Goal: Task Accomplishment & Management: Use online tool/utility

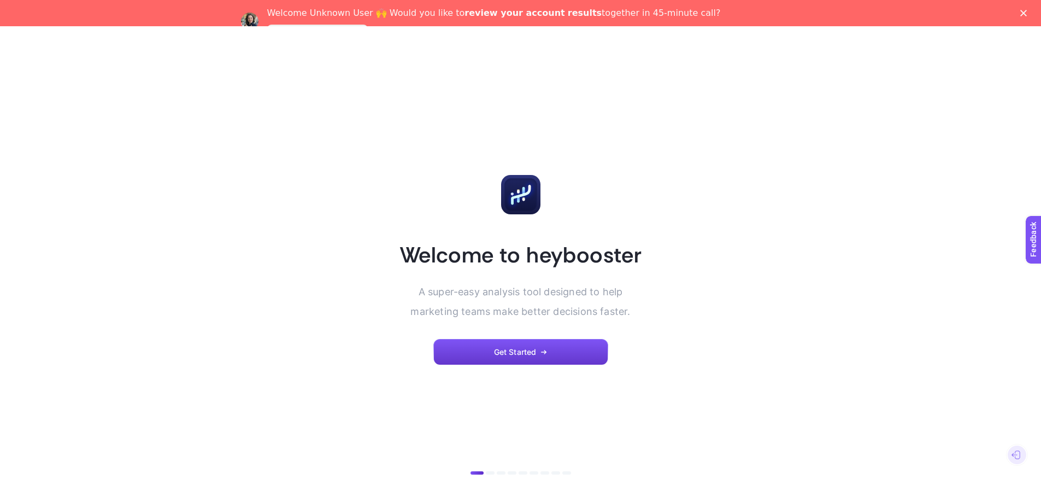
click at [509, 351] on span "Get Started" at bounding box center [515, 351] width 43 height 9
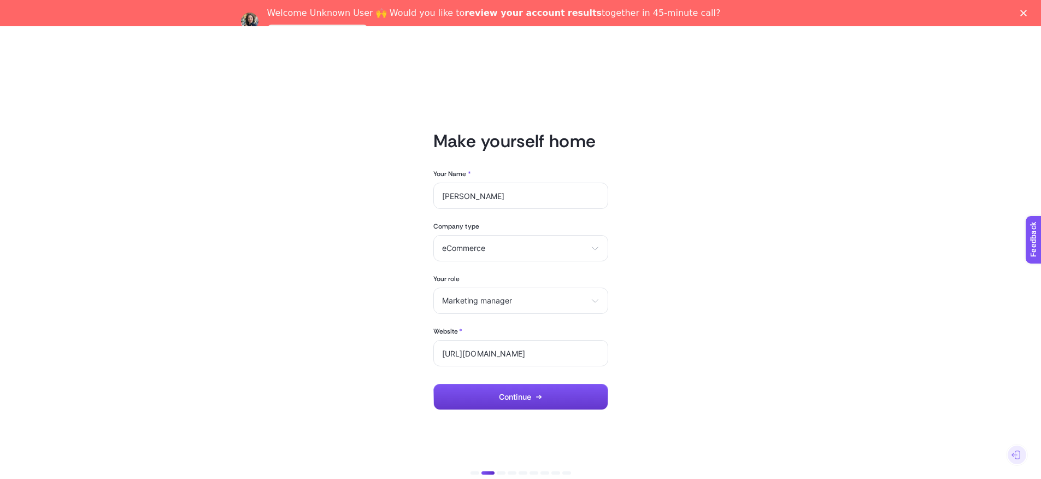
click at [539, 394] on icon "button" at bounding box center [538, 396] width 7 height 7
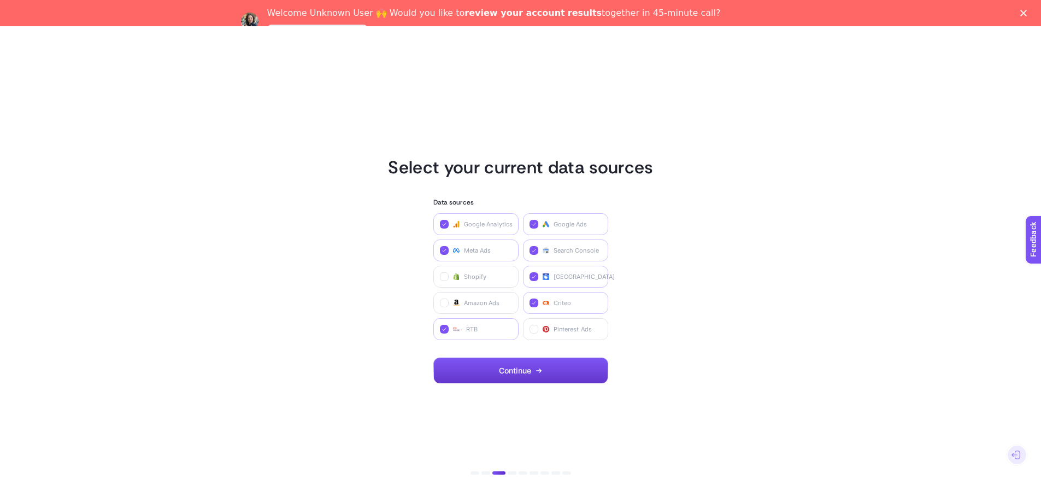
click at [525, 374] on span "Continue" at bounding box center [515, 370] width 32 height 9
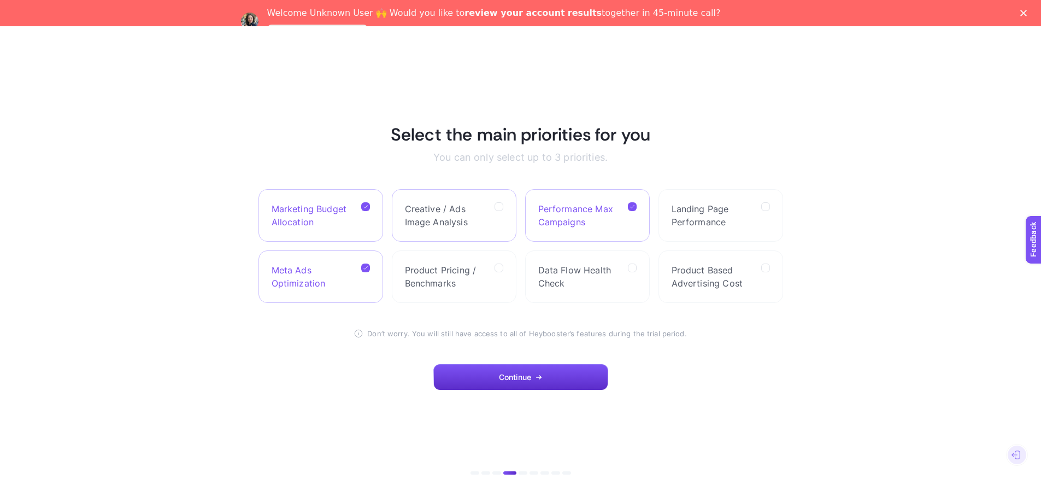
drag, startPoint x: 503, startPoint y: 204, endPoint x: 508, endPoint y: 213, distance: 10.3
click at [503, 204] on label "Creative / Ads Image Analysis" at bounding box center [454, 215] width 125 height 52
click at [0, 0] on Analysis "checkbox" at bounding box center [0, 0] width 0 height 0
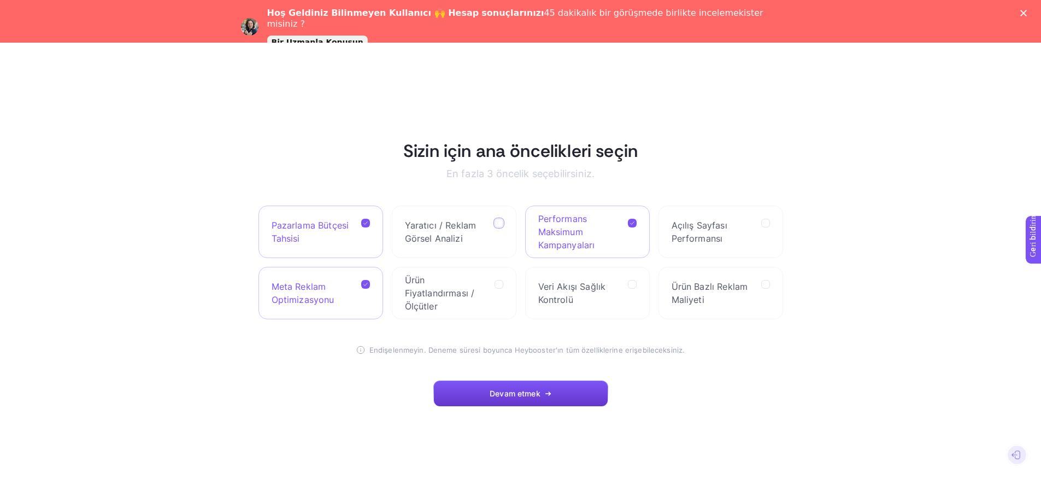
click at [529, 392] on font "Devam etmek" at bounding box center [515, 392] width 51 height 9
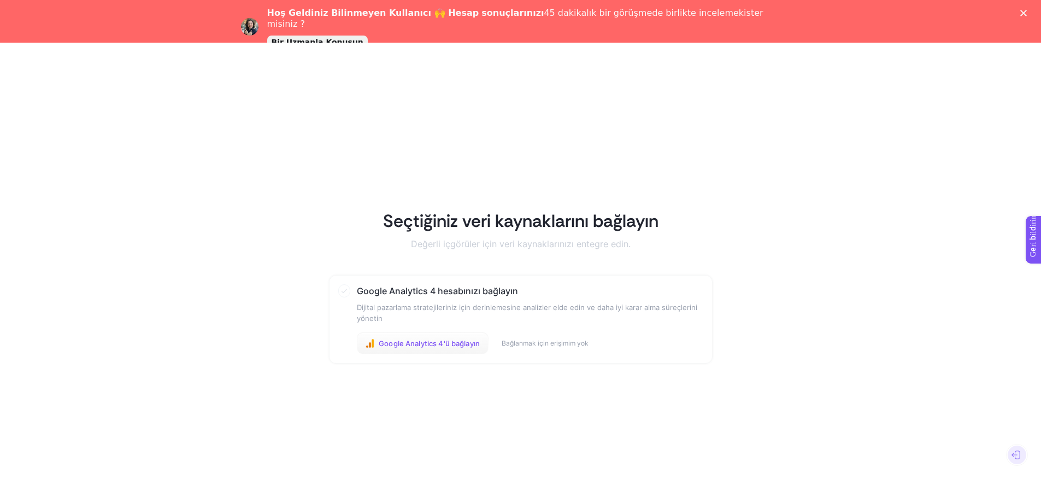
click at [464, 344] on font "Google Analytics 4'ü bağlayın" at bounding box center [429, 343] width 101 height 9
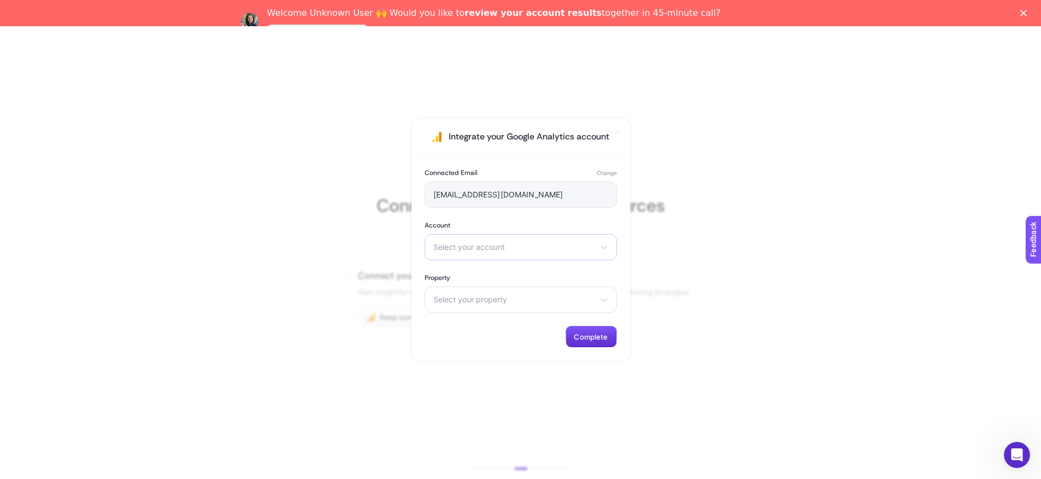
click at [512, 246] on span "Select your account" at bounding box center [514, 247] width 162 height 9
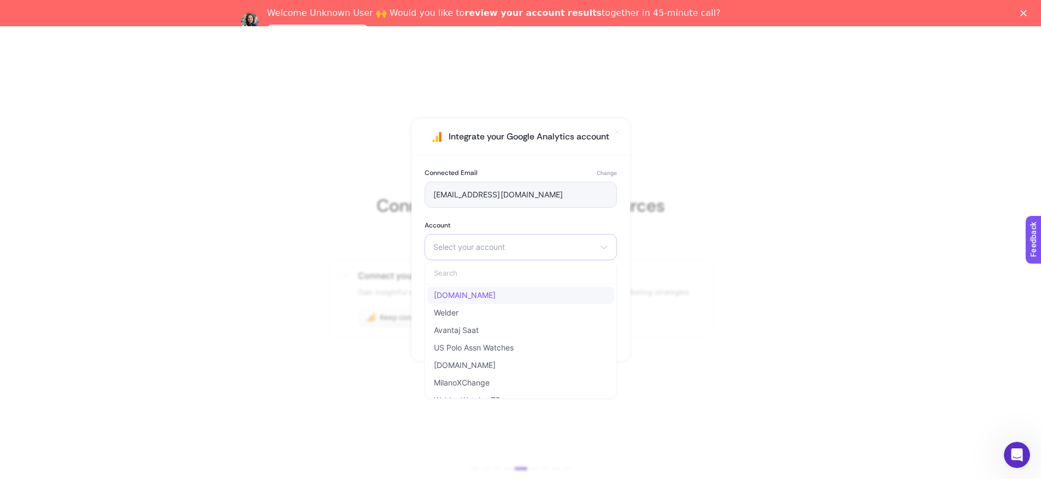
click at [496, 294] on span "www.saatvesaat.in" at bounding box center [465, 295] width 62 height 9
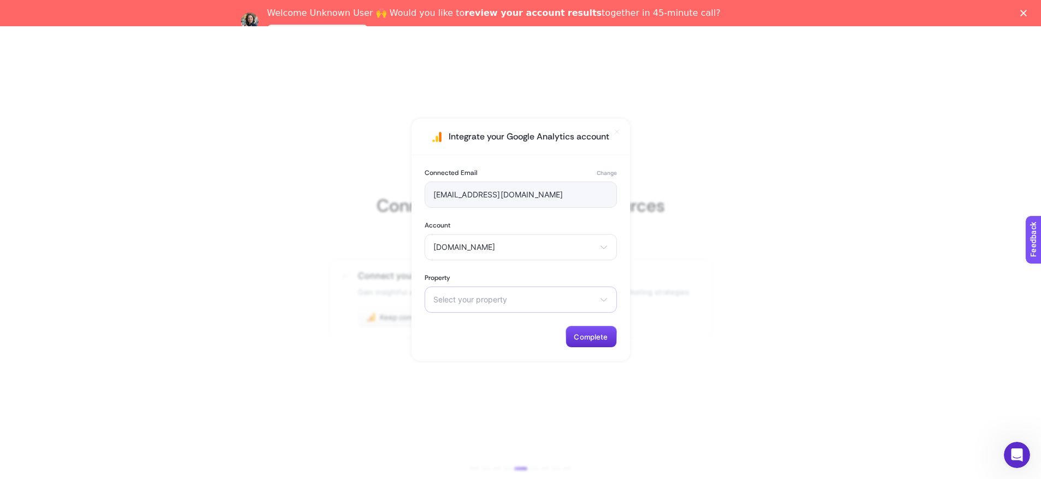
click at [523, 302] on span "Select your property" at bounding box center [514, 299] width 162 height 9
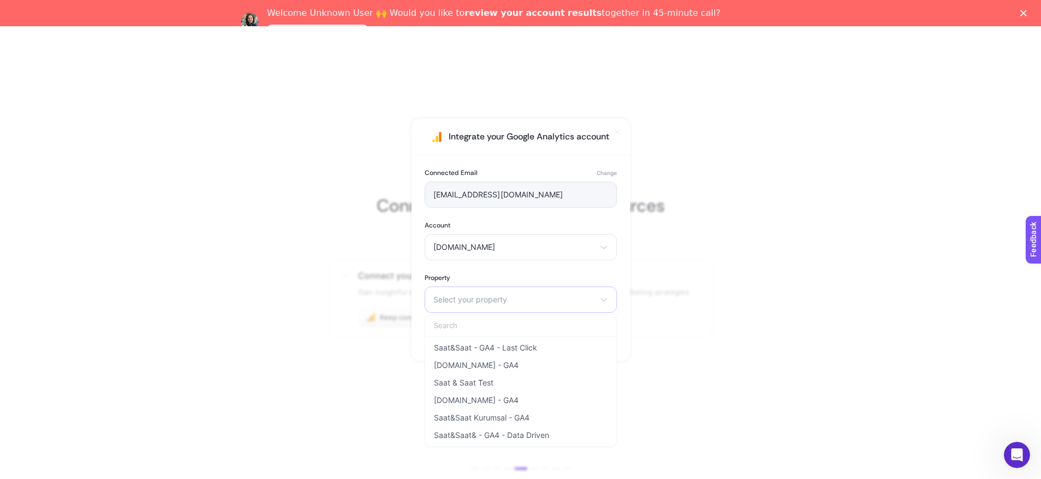
scroll to position [26, 0]
click at [518, 435] on span "Saat&Saat& - GA4 - Data Driven" at bounding box center [491, 435] width 115 height 9
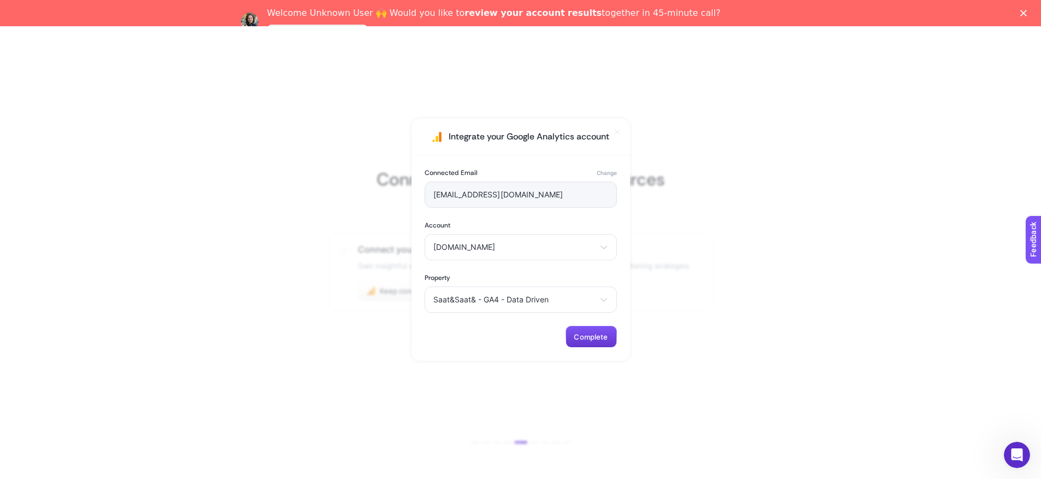
click at [594, 336] on span "Complete" at bounding box center [591, 336] width 34 height 9
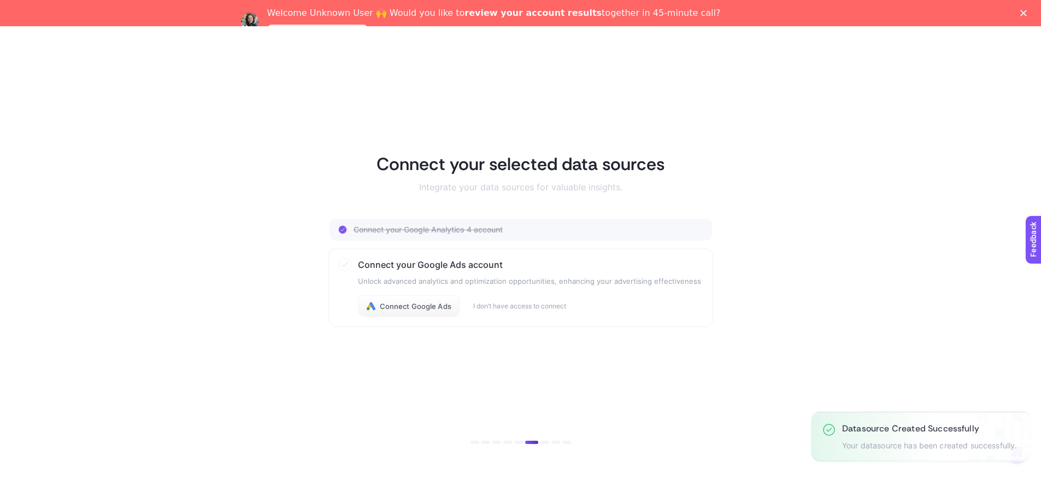
click at [510, 351] on article "Connect your selected data sources Integrate your data sources for valuable ins…" at bounding box center [520, 239] width 761 height 452
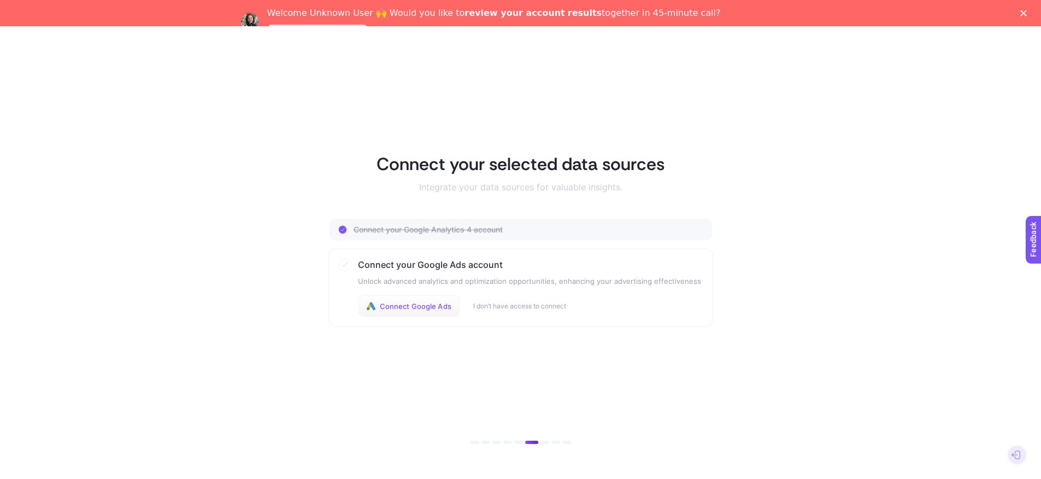
click at [416, 307] on span "Connect Google Ads" at bounding box center [416, 306] width 72 height 9
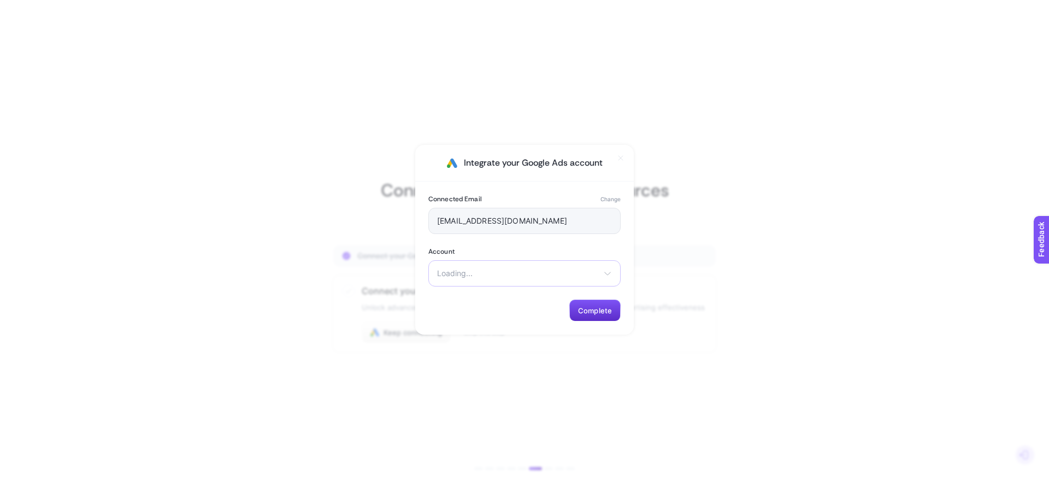
click at [560, 279] on div "Loading... There are no matching options available." at bounding box center [524, 273] width 192 height 26
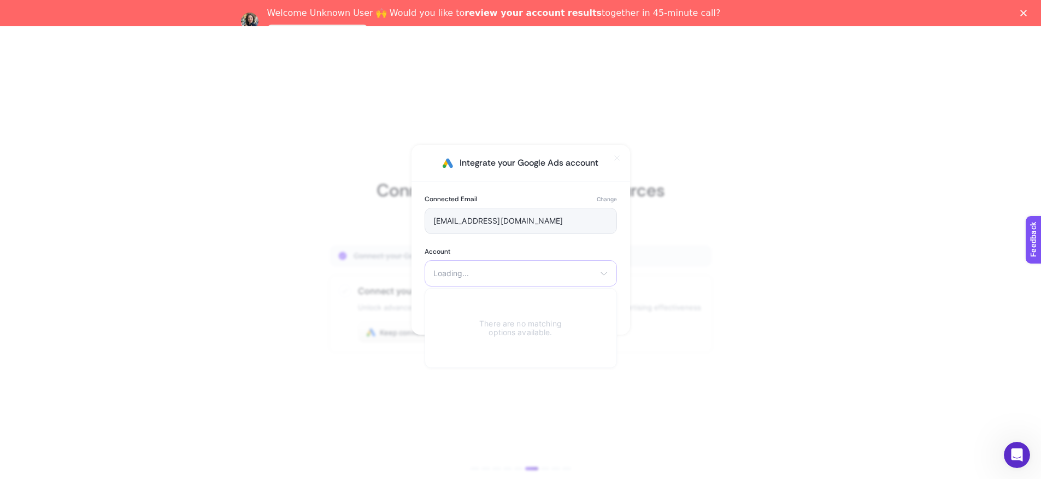
click at [599, 274] on icon at bounding box center [603, 273] width 9 height 9
click at [604, 275] on icon at bounding box center [603, 273] width 9 height 9
click at [476, 299] on span "Saat&Saat E-Ticaret" at bounding box center [470, 299] width 72 height 9
click at [600, 275] on icon at bounding box center [603, 273] width 9 height 9
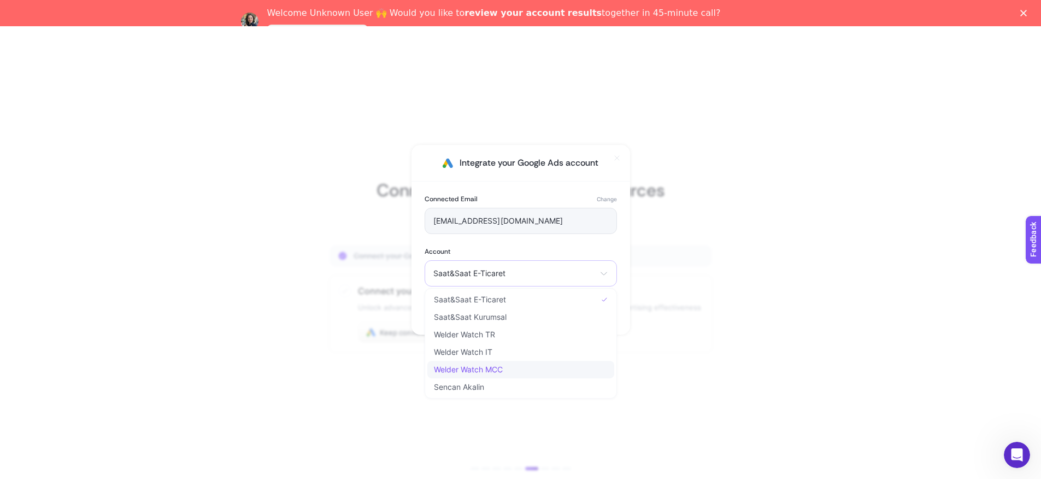
click at [479, 365] on span "Welder Watch MCC" at bounding box center [468, 369] width 69 height 9
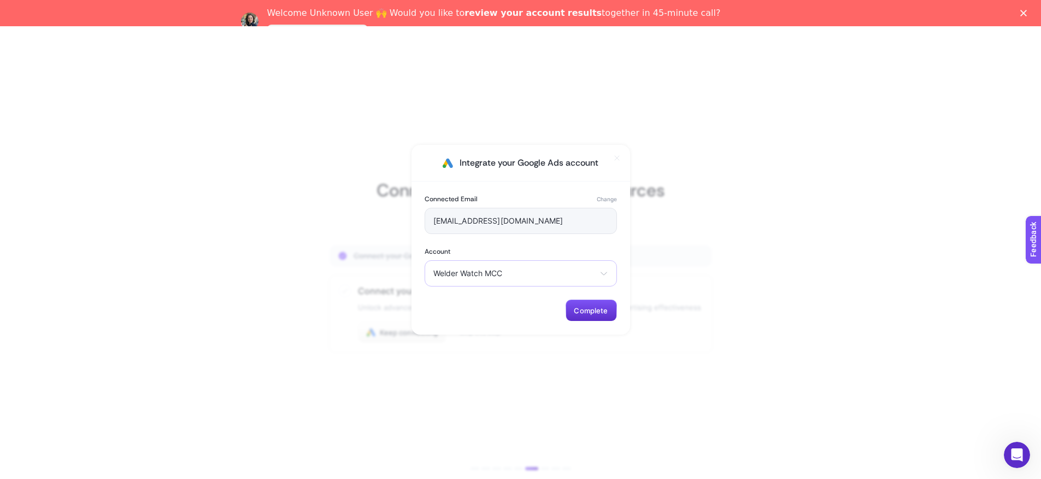
click at [585, 275] on span "Welder Watch MCC" at bounding box center [514, 273] width 162 height 9
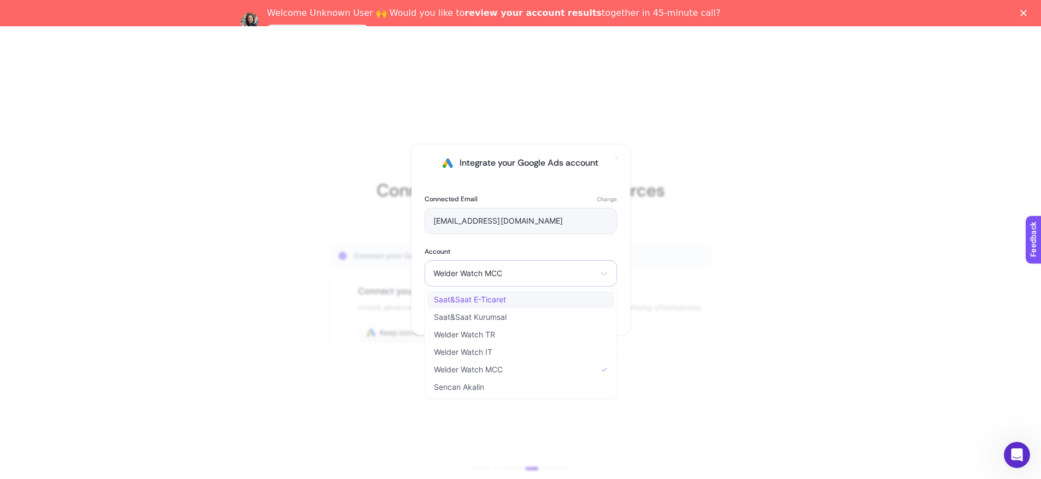
click at [512, 308] on li "Saat&Saat E-Ticaret" at bounding box center [520, 316] width 187 height 17
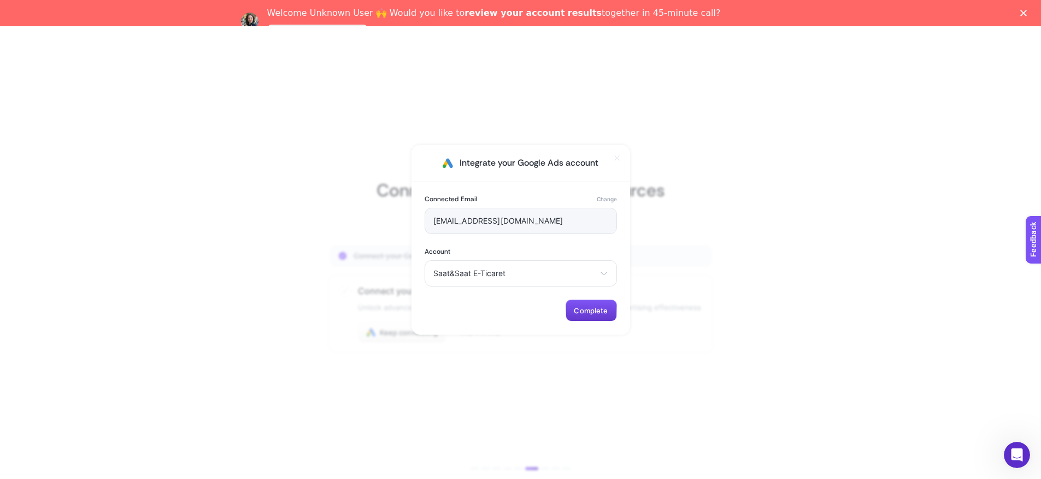
click at [596, 313] on span "Complete" at bounding box center [591, 310] width 34 height 9
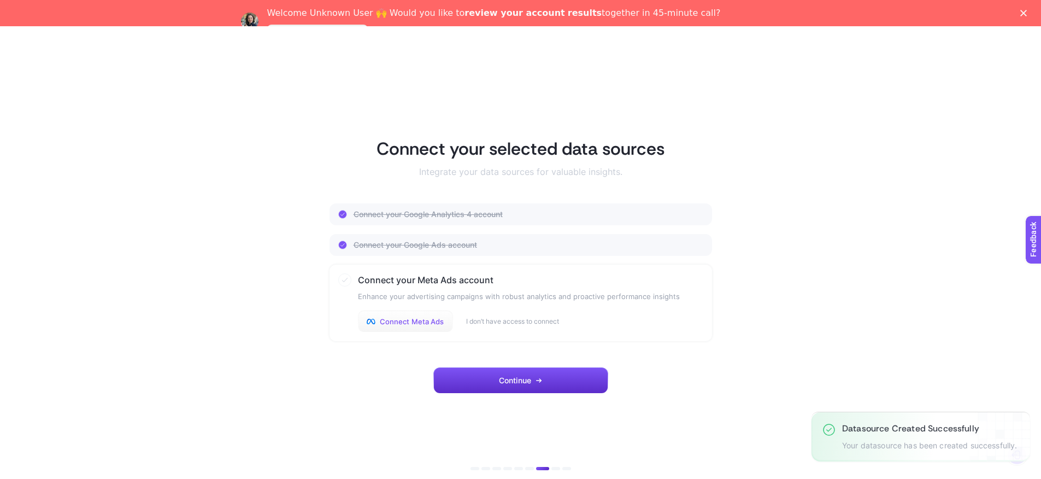
click at [420, 323] on span "Connect Meta Ads" at bounding box center [412, 321] width 64 height 9
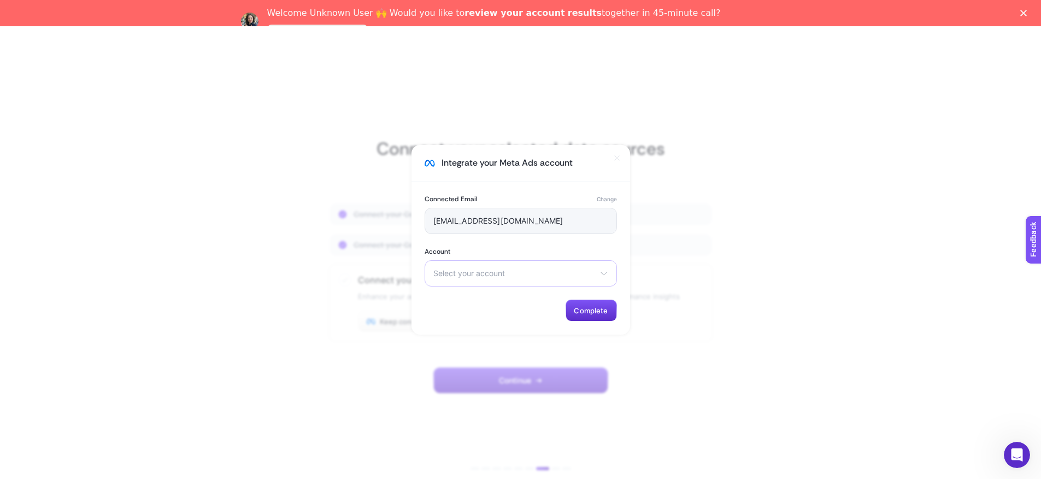
click at [549, 272] on span "Select your account" at bounding box center [514, 273] width 162 height 9
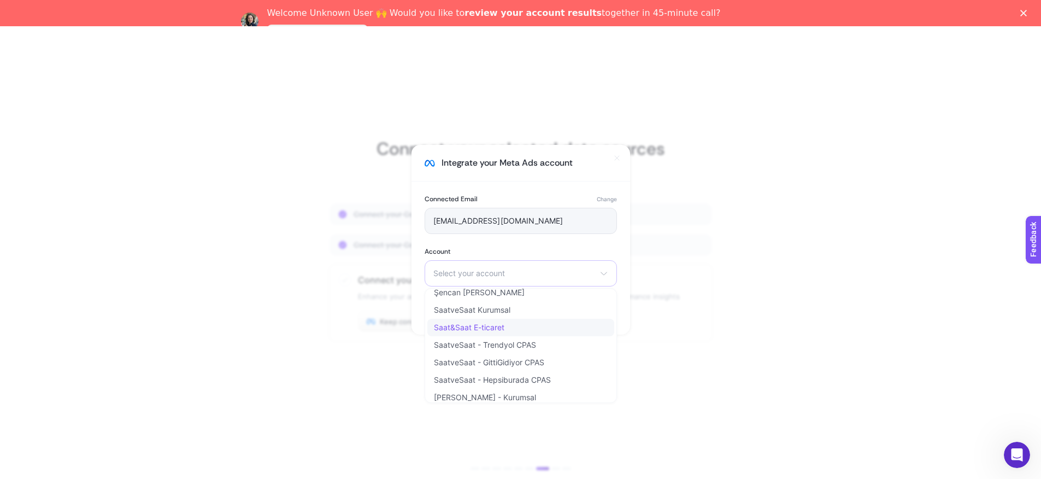
scroll to position [22, 0]
click at [521, 338] on li "Saat&Saat E-ticaret" at bounding box center [520, 346] width 187 height 17
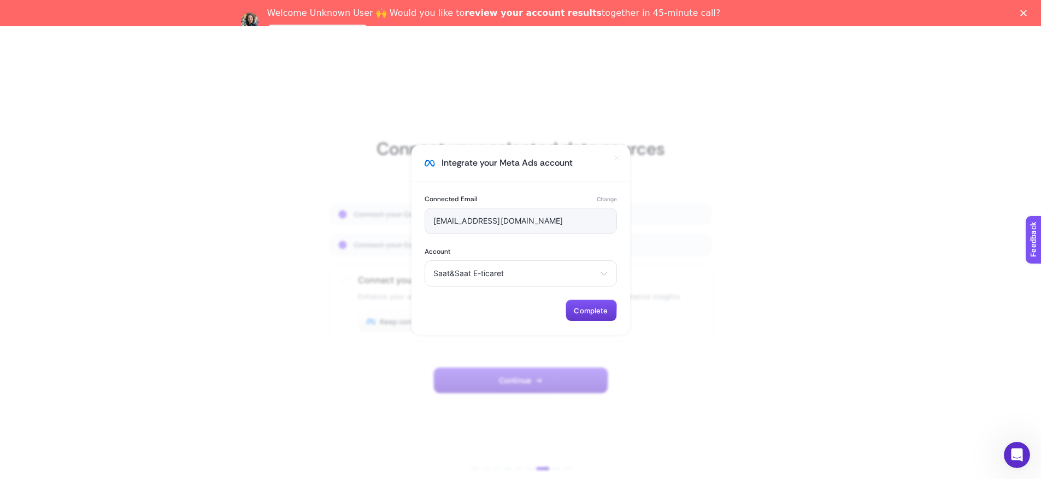
click at [588, 311] on span "Complete" at bounding box center [591, 310] width 34 height 9
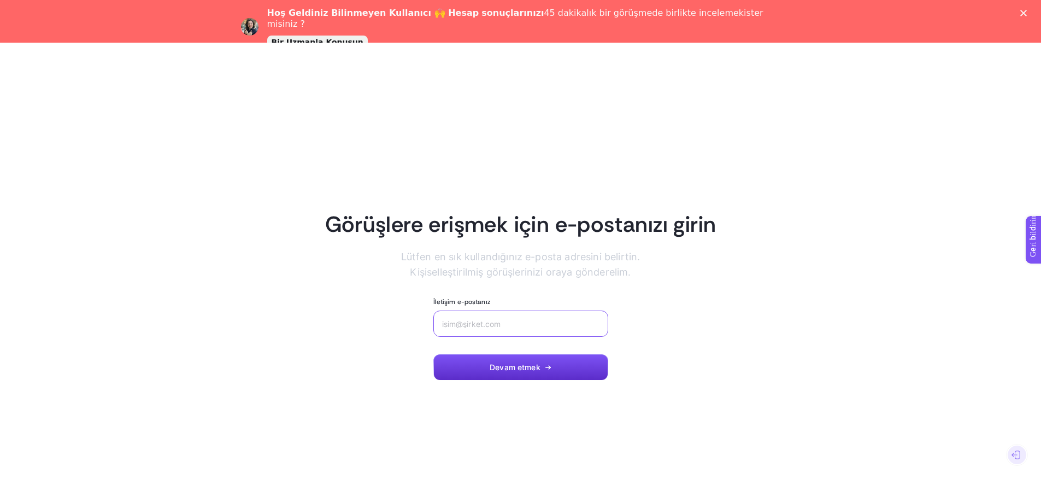
click at [512, 323] on input "İletişim e-postanız" at bounding box center [520, 323] width 157 height 9
type input "[EMAIL_ADDRESS][DOMAIN_NAME]"
click at [533, 367] on font "Devam etmek" at bounding box center [515, 366] width 51 height 9
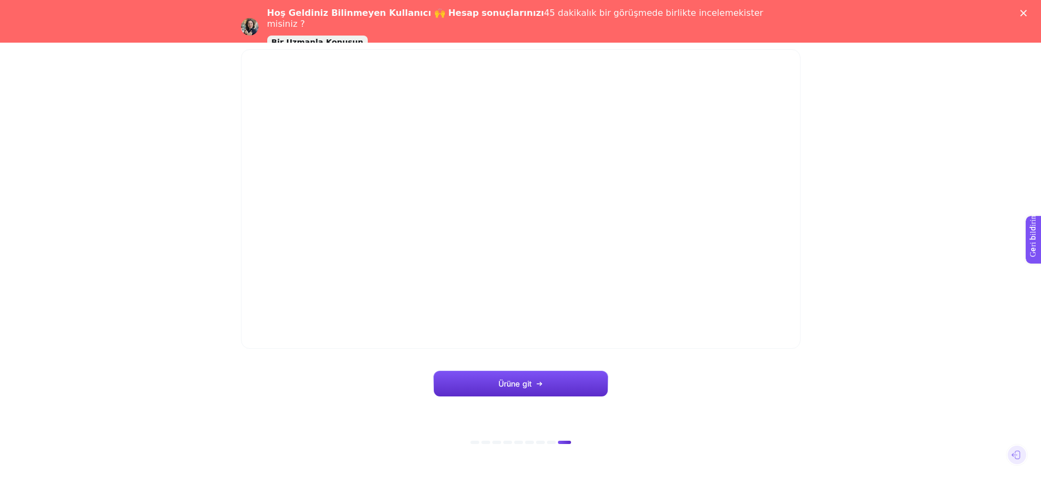
scroll to position [27, 0]
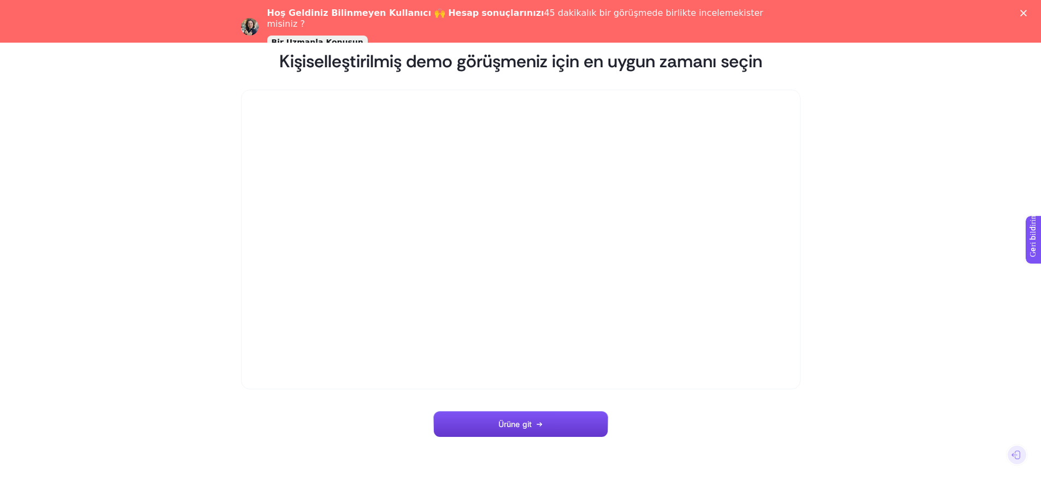
click at [506, 426] on font "Ürüne git" at bounding box center [514, 423] width 33 height 9
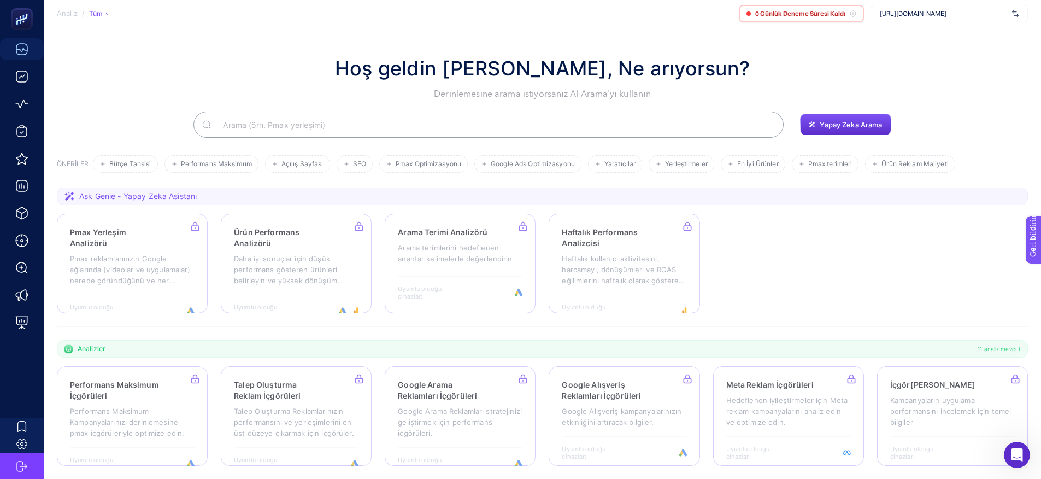
scroll to position [113, 0]
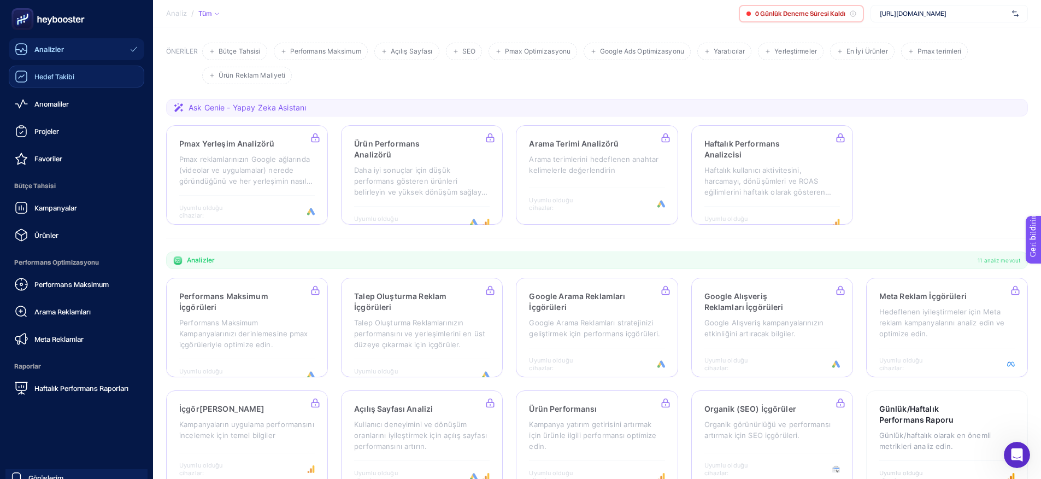
click at [55, 79] on font "Hedef Takibi" at bounding box center [54, 76] width 40 height 9
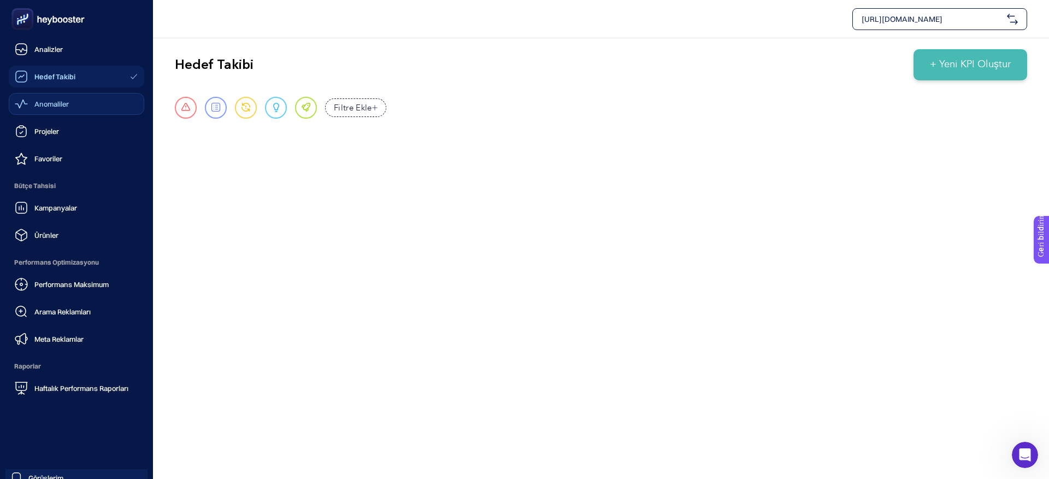
click at [75, 104] on link "Anomaliler" at bounding box center [77, 104] width 136 height 22
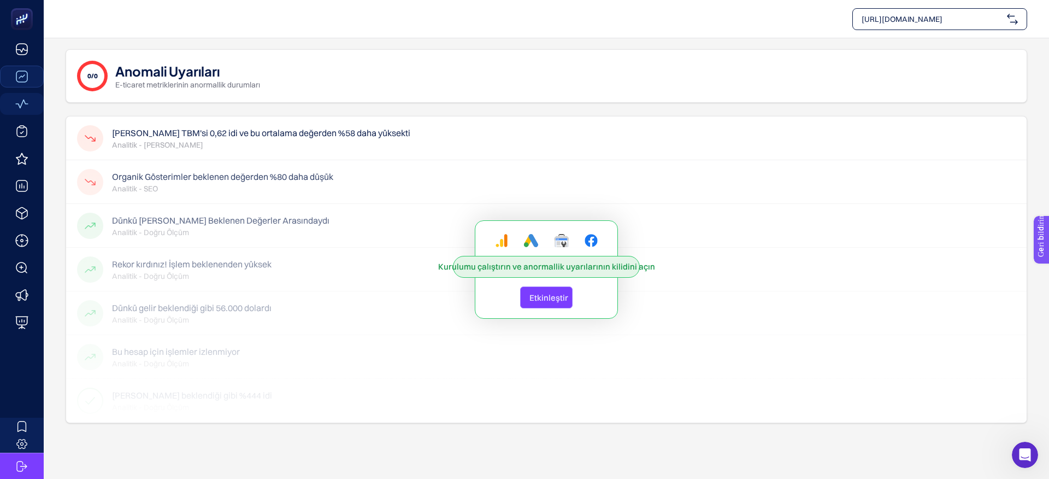
click at [547, 296] on font "Etkinleştir" at bounding box center [548, 297] width 39 height 10
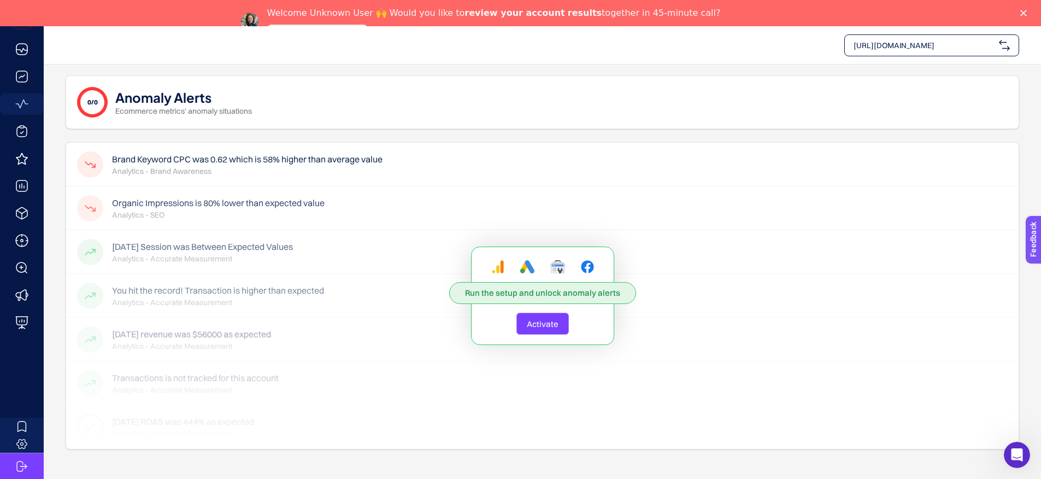
click at [543, 320] on span "Activate" at bounding box center [543, 324] width 32 height 10
click at [893, 45] on span "https://www.saatvesaat.com.tr/" at bounding box center [923, 45] width 141 height 11
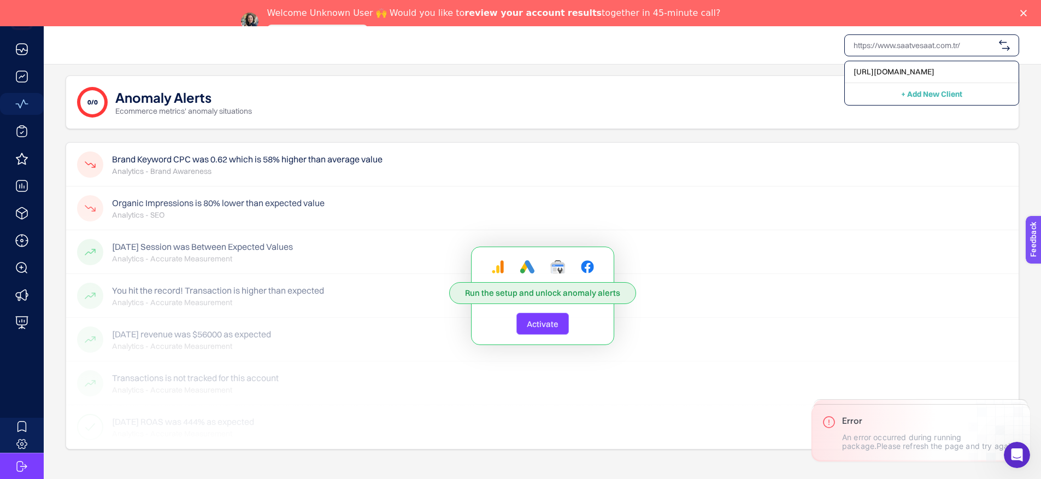
click at [1003, 46] on img at bounding box center [1004, 45] width 11 height 11
click at [623, 80] on div "0/0 Anomaly Alerts Ecommerce metrics' anomaly situations" at bounding box center [542, 102] width 953 height 54
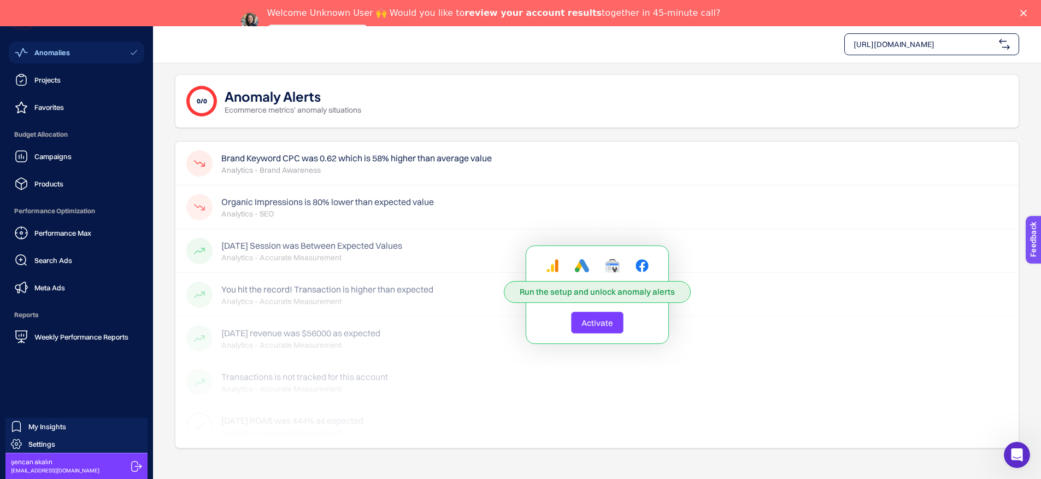
scroll to position [26, 0]
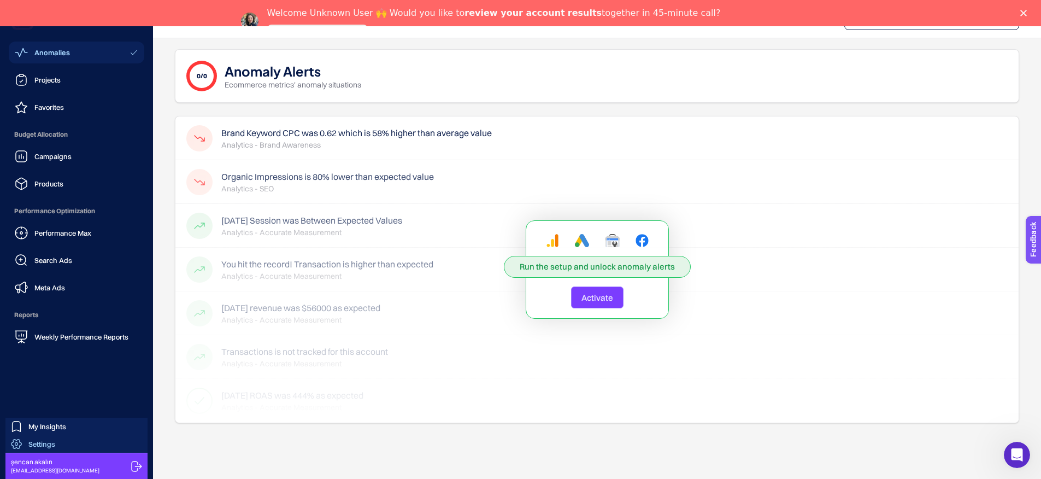
click at [49, 443] on span "Settings" at bounding box center [41, 443] width 27 height 9
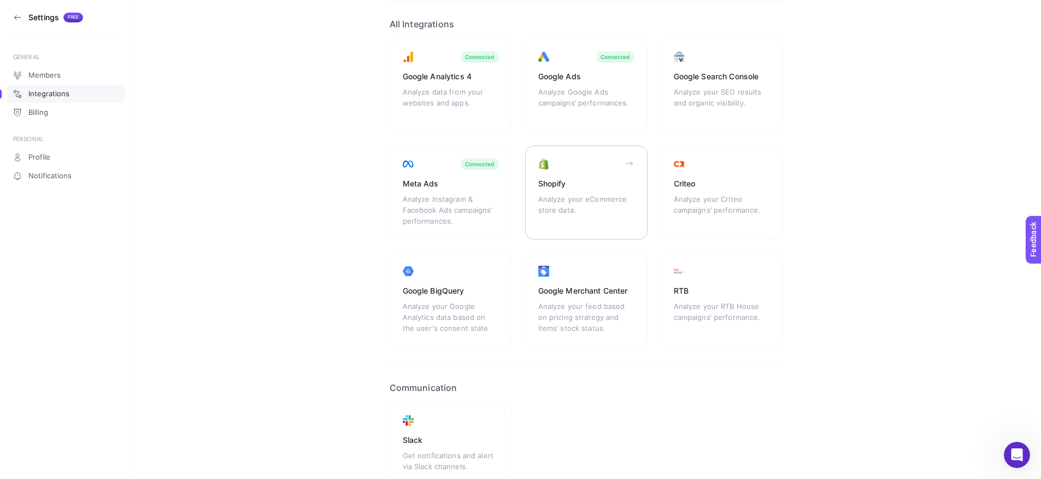
scroll to position [76, 0]
click at [628, 271] on icon at bounding box center [629, 270] width 9 height 9
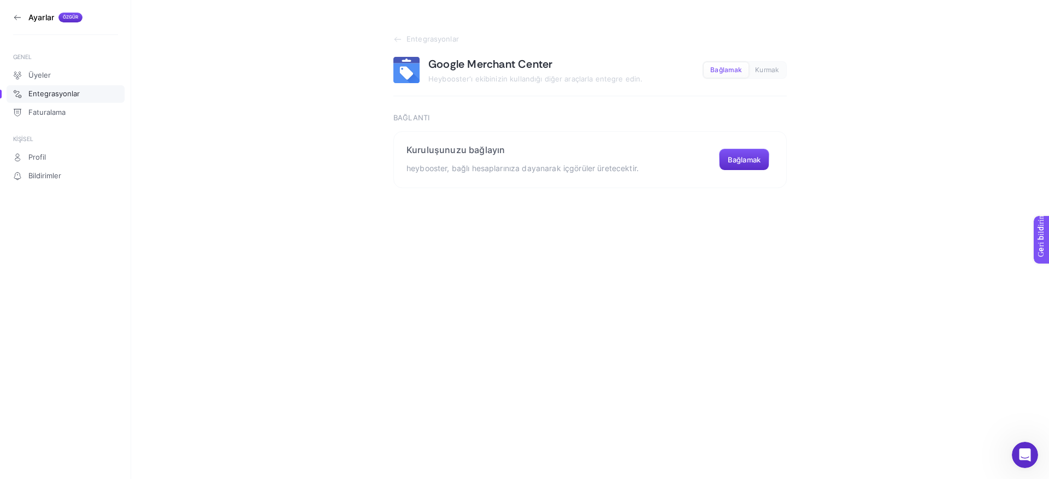
click at [893, 123] on section "Entegrasyonlar Google Merchant Center Heybooster'ı ekibinizin kullandığı diğer …" at bounding box center [590, 94] width 918 height 188
click at [734, 164] on button "Bağlamak" at bounding box center [744, 160] width 50 height 22
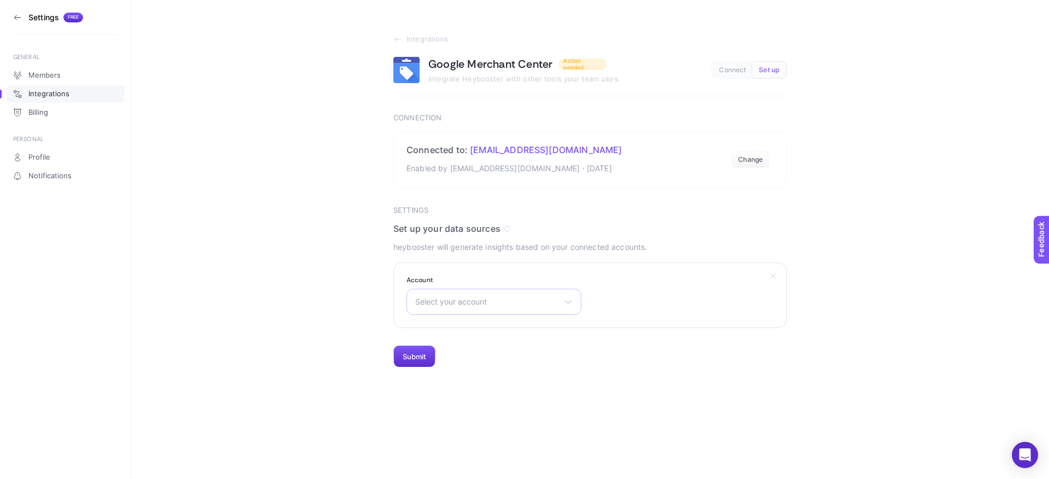
click at [549, 297] on span "Select your account" at bounding box center [487, 301] width 144 height 9
click at [467, 358] on li "Saat & Saat" at bounding box center [493, 366] width 169 height 17
click at [417, 356] on button "Submit" at bounding box center [414, 356] width 42 height 22
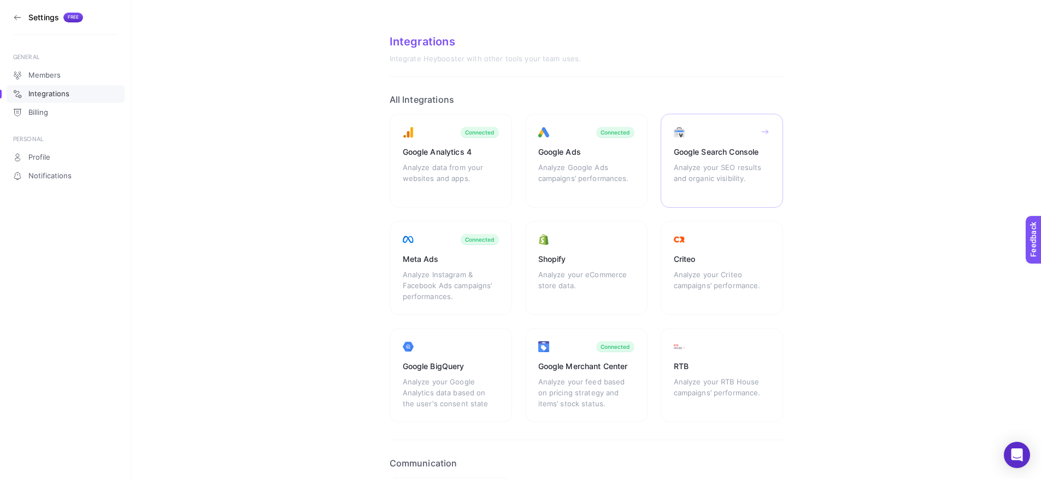
click at [762, 133] on icon at bounding box center [765, 131] width 9 height 9
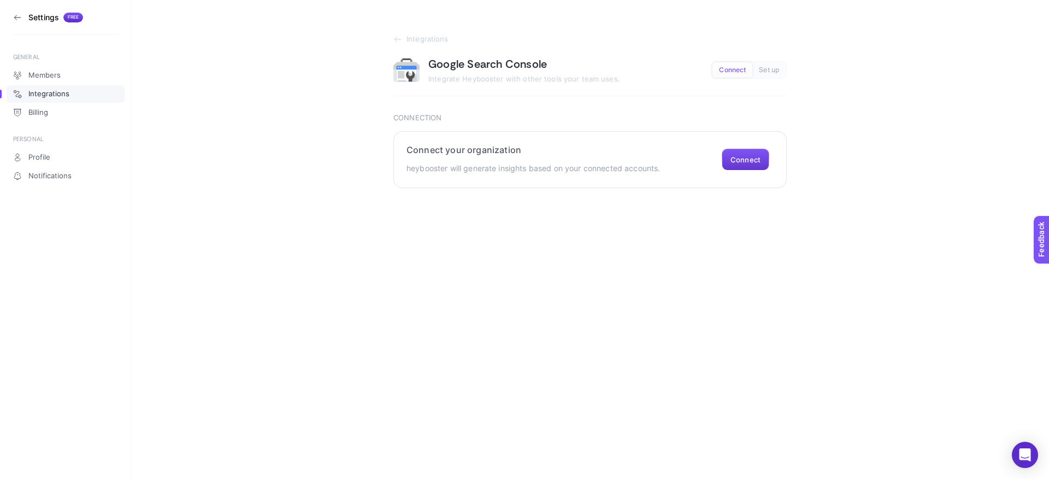
click at [741, 158] on button "Connect" at bounding box center [746, 160] width 48 height 22
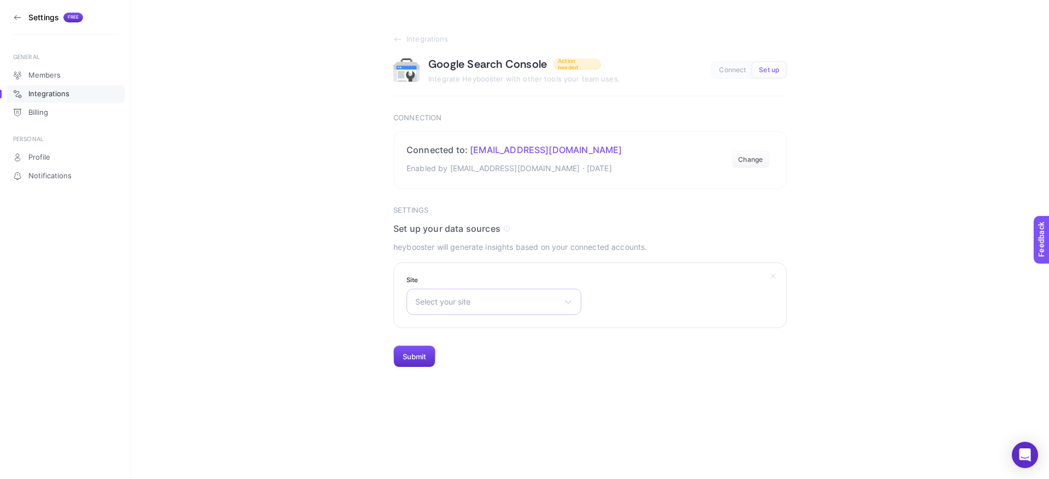
click at [503, 293] on div "Select your site [URL][DOMAIN_NAME] [URL][DOMAIN_NAME]" at bounding box center [494, 301] width 175 height 26
click at [498, 364] on span "[URL][DOMAIN_NAME]" at bounding box center [457, 367] width 82 height 9
click at [417, 358] on button "Submit" at bounding box center [414, 356] width 42 height 22
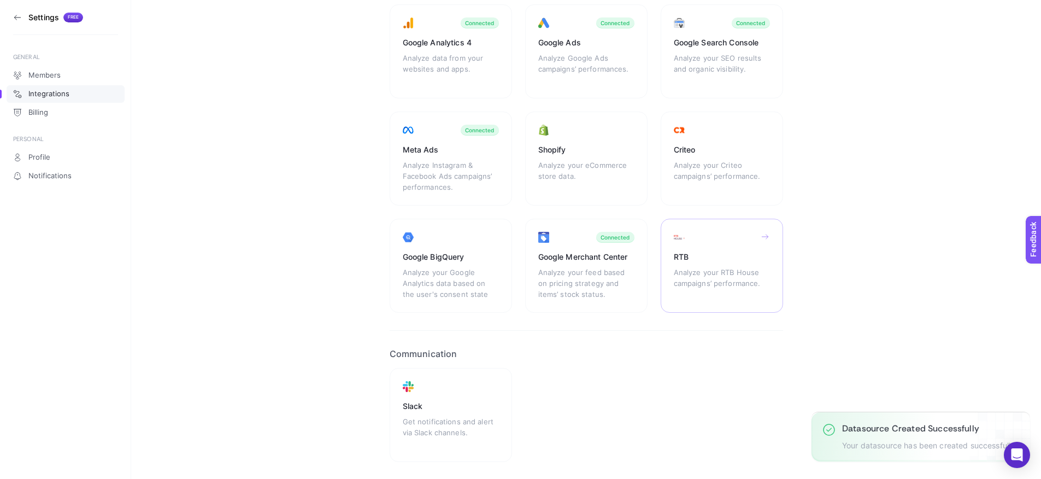
scroll to position [88, 0]
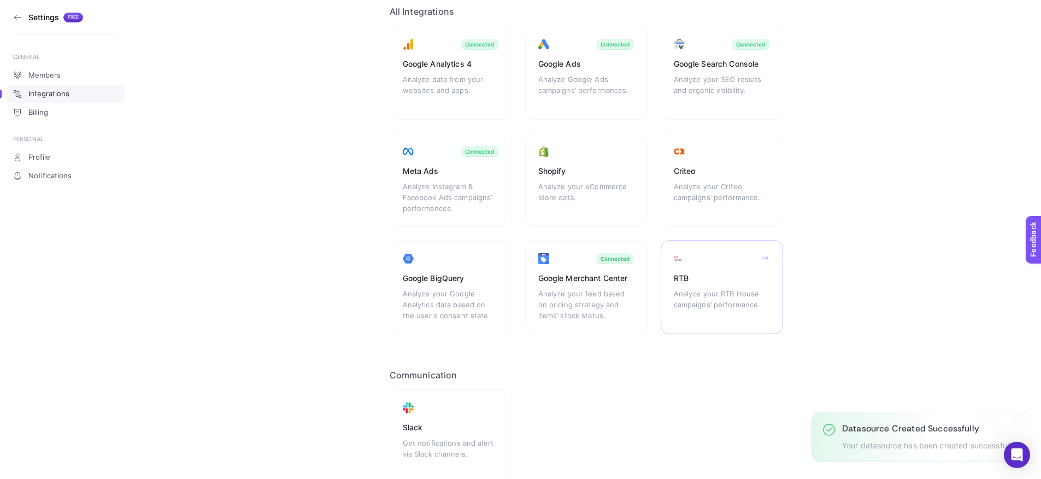
click at [764, 258] on icon at bounding box center [765, 258] width 6 height 0
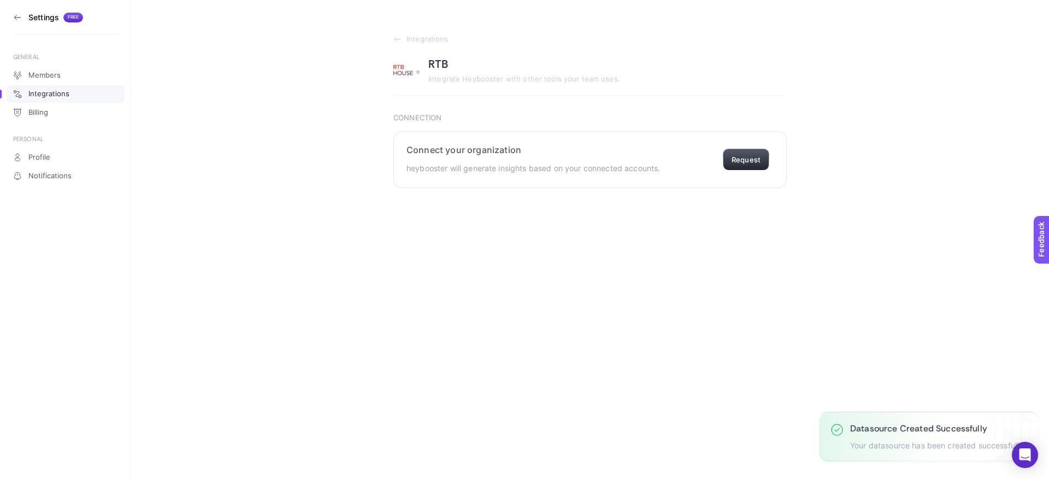
click at [735, 162] on button "Request" at bounding box center [746, 160] width 46 height 22
click at [398, 39] on icon at bounding box center [397, 39] width 9 height 9
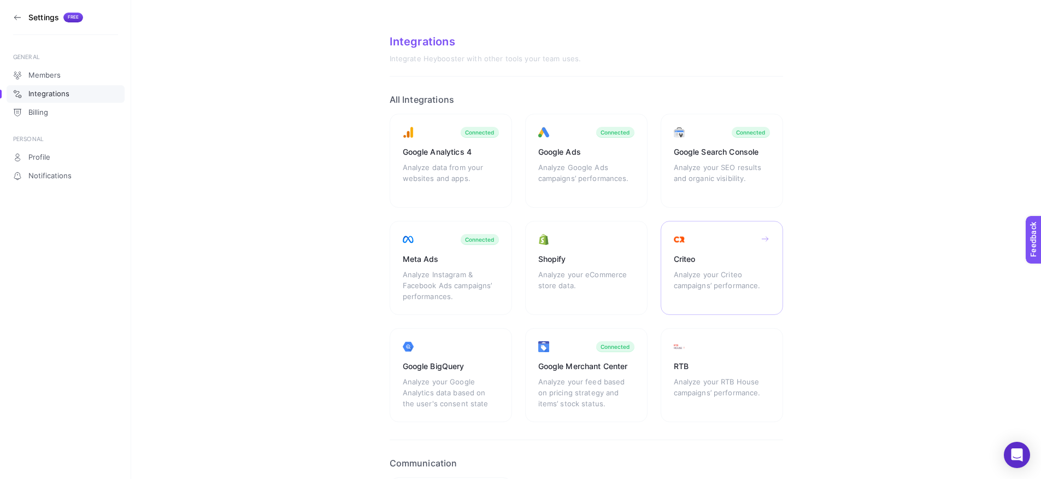
click at [512, 328] on div "Criteo Analyze your Criteo campaigns’ performance." at bounding box center [451, 375] width 122 height 94
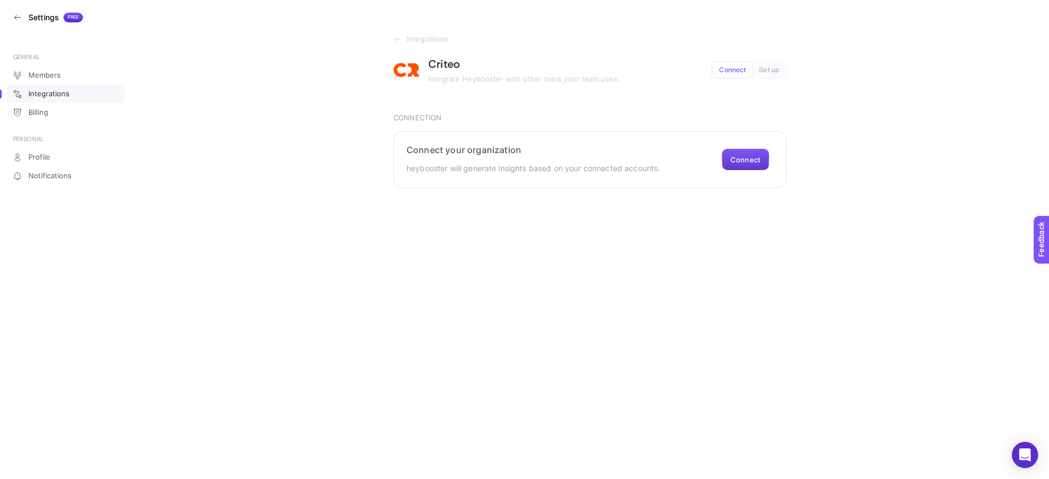
click at [749, 157] on button "Connect" at bounding box center [746, 160] width 48 height 22
click at [52, 20] on h3 "Settings" at bounding box center [43, 17] width 31 height 9
click at [20, 16] on icon at bounding box center [17, 17] width 9 height 9
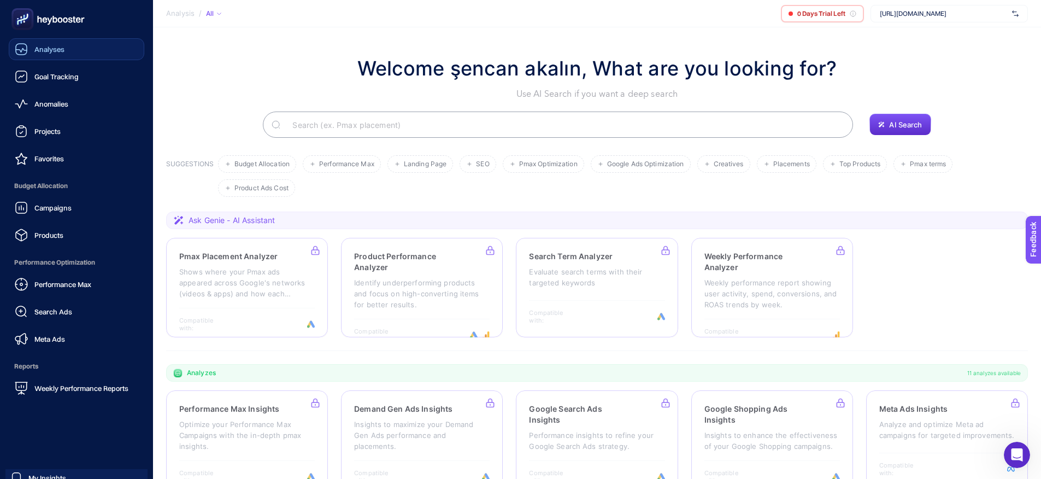
click at [54, 49] on span "Analyses" at bounding box center [49, 49] width 30 height 9
click at [38, 83] on link "Goal Tracking" at bounding box center [77, 77] width 136 height 22
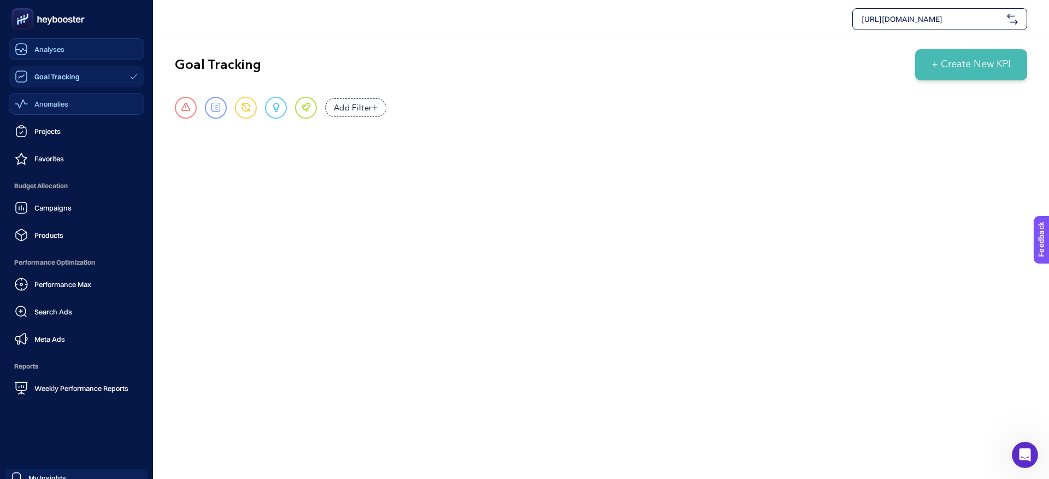
click at [40, 104] on span "Anomalies" at bounding box center [51, 103] width 34 height 9
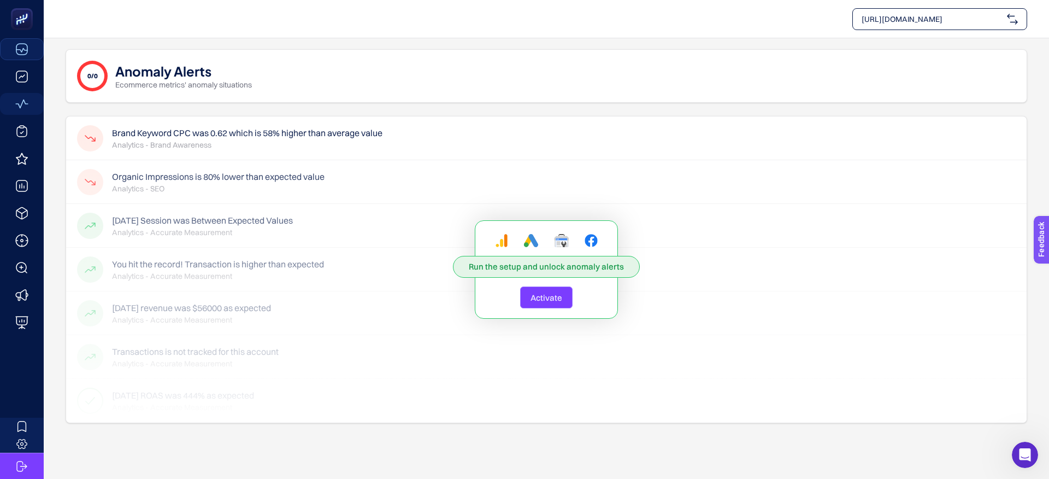
click at [245, 142] on div "Run the setup and unlock anomaly alerts Activate" at bounding box center [546, 269] width 961 height 306
click at [523, 271] on span "Run the setup and unlock anomaly alerts" at bounding box center [546, 266] width 155 height 11
click at [550, 302] on span "Activate" at bounding box center [547, 297] width 32 height 10
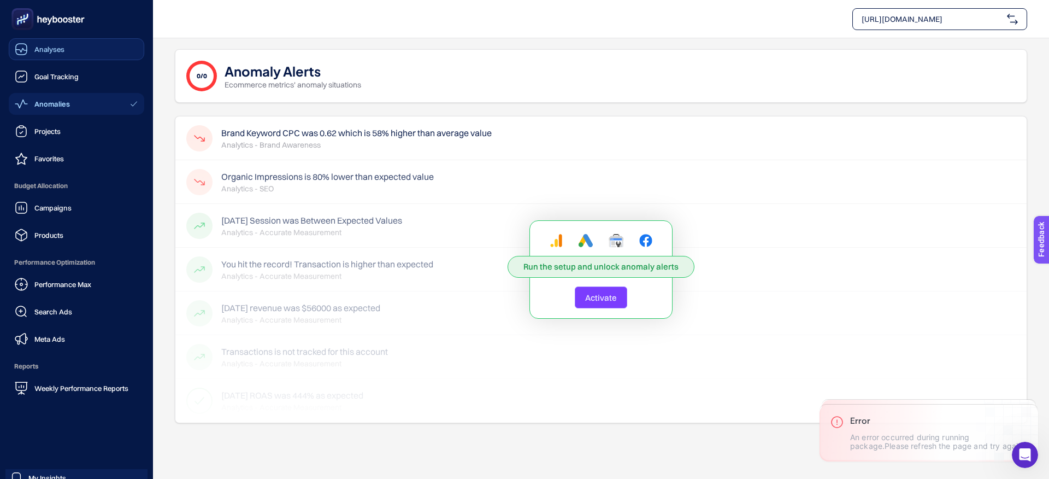
click at [26, 25] on rect at bounding box center [23, 19] width 18 height 18
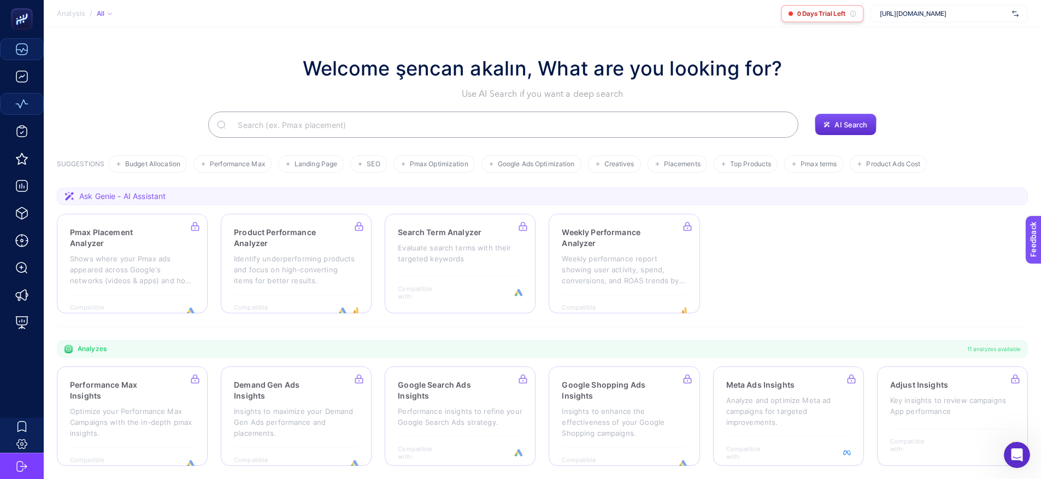
click at [852, 14] on icon at bounding box center [853, 13] width 7 height 7
drag, startPoint x: 814, startPoint y: 15, endPoint x: 836, endPoint y: 16, distance: 22.4
click at [814, 15] on span "0 Days Trial Left" at bounding box center [821, 13] width 48 height 9
drag, startPoint x: 100, startPoint y: 55, endPoint x: 101, endPoint y: 49, distance: 6.6
click at [100, 55] on div "Welcome şencan akalın, What are you looking for? Use AI Search if you want a de…" at bounding box center [542, 77] width 971 height 47
